Goal: Find contact information: Find contact information

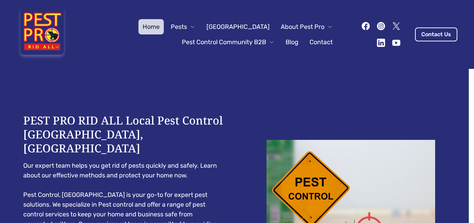
click at [362, 28] on icon at bounding box center [366, 26] width 8 height 8
click at [377, 43] on icon at bounding box center [382, 43] width 10 height 10
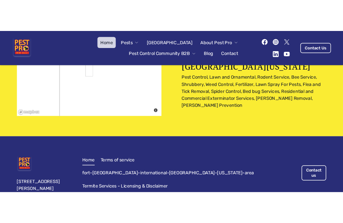
scroll to position [2205, 0]
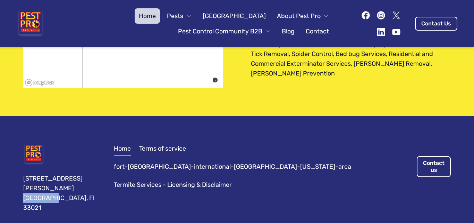
drag, startPoint x: 50, startPoint y: 172, endPoint x: 9, endPoint y: 167, distance: 41.6
click at [9, 167] on div "[STREET_ADDRESS][PERSON_NAME] Home Terms of service fort-[GEOGRAPHIC_DATA]-inte…" at bounding box center [237, 178] width 474 height 124
copy div "Hollywood"
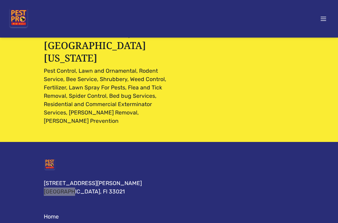
scroll to position [2476, 0]
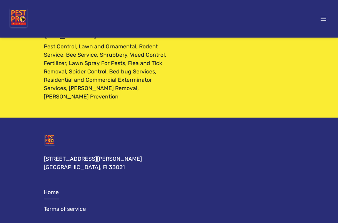
click at [104, 134] on div "[STREET_ADDRESS][PERSON_NAME] Home Terms of service fort-[GEOGRAPHIC_DATA]-inte…" at bounding box center [169, 205] width 250 height 143
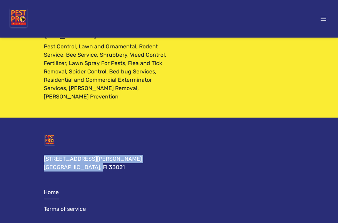
drag, startPoint x: 102, startPoint y: 86, endPoint x: 36, endPoint y: 76, distance: 66.1
click at [36, 117] on div "[STREET_ADDRESS][PERSON_NAME] Home Terms of service fort-[GEOGRAPHIC_DATA]-inte…" at bounding box center [168, 205] width 267 height 176
copy div "[STREET_ADDRESS][PERSON_NAME]"
